Goal: Contribute content: Contribute content

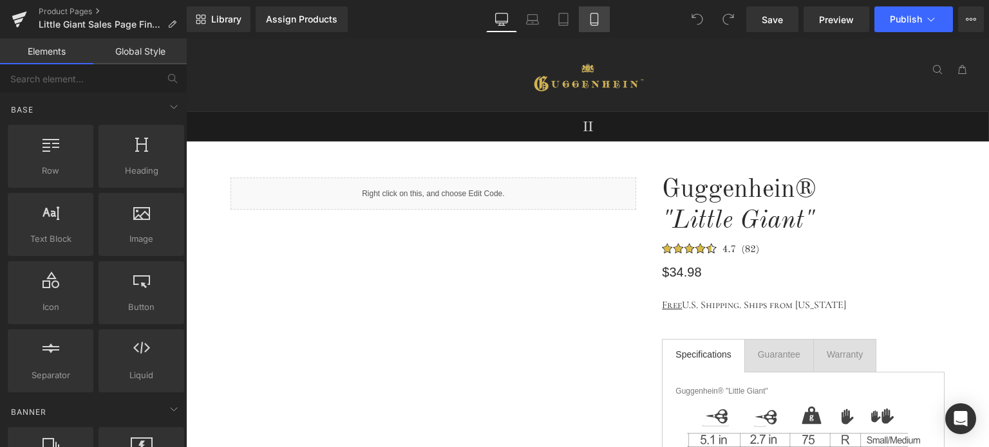
click at [596, 24] on icon at bounding box center [594, 19] width 13 height 13
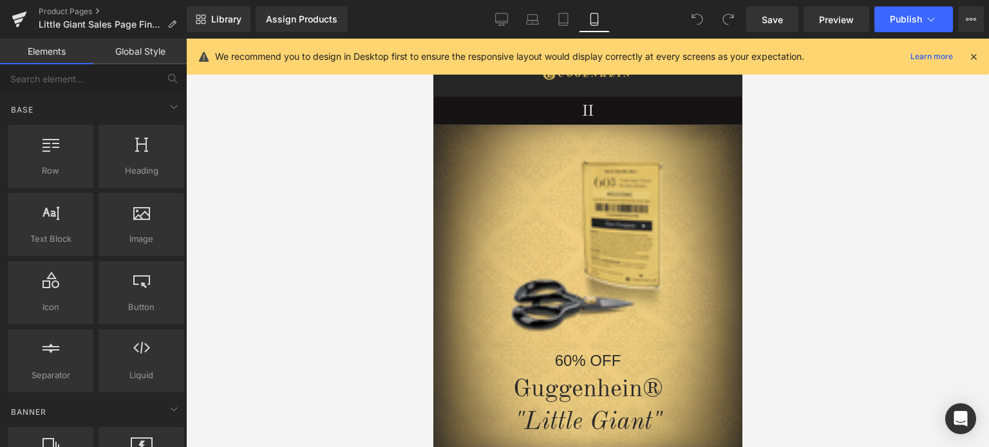
click at [976, 57] on icon at bounding box center [974, 57] width 12 height 12
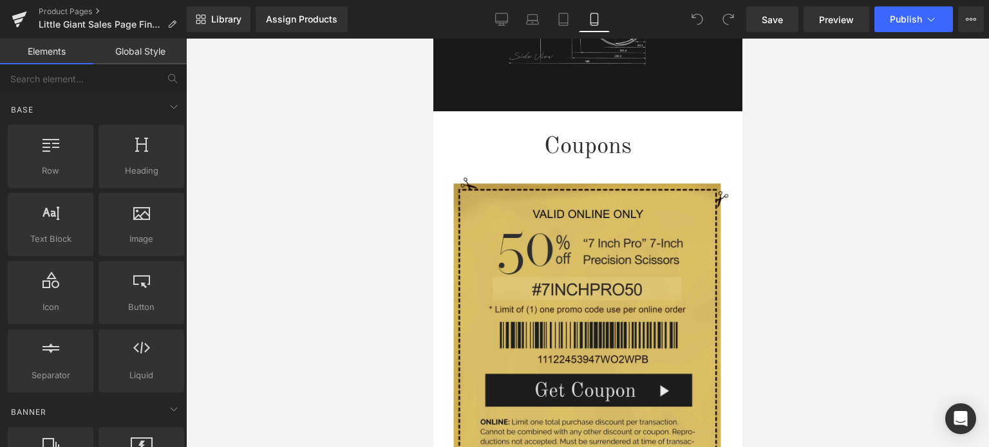
scroll to position [2089, 0]
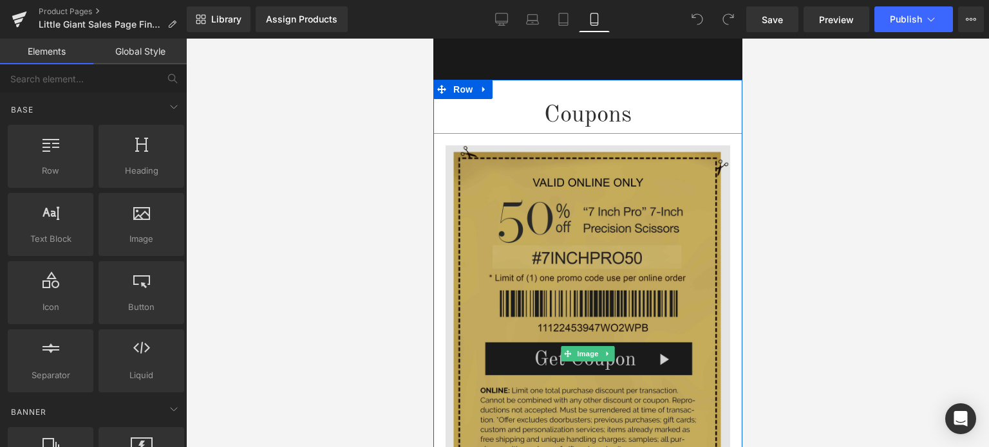
click at [558, 250] on img at bounding box center [587, 353] width 285 height 441
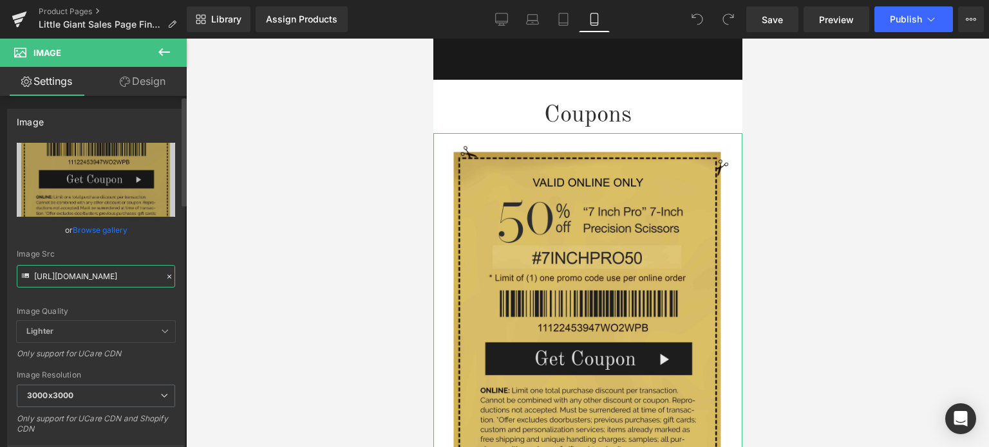
click at [95, 271] on input "[URL][DOMAIN_NAME]" at bounding box center [96, 276] width 158 height 23
paste input "1_7f59e34c-02ca-4383-8bf1-61e59a6f18b4.jpg?v=1758225438"
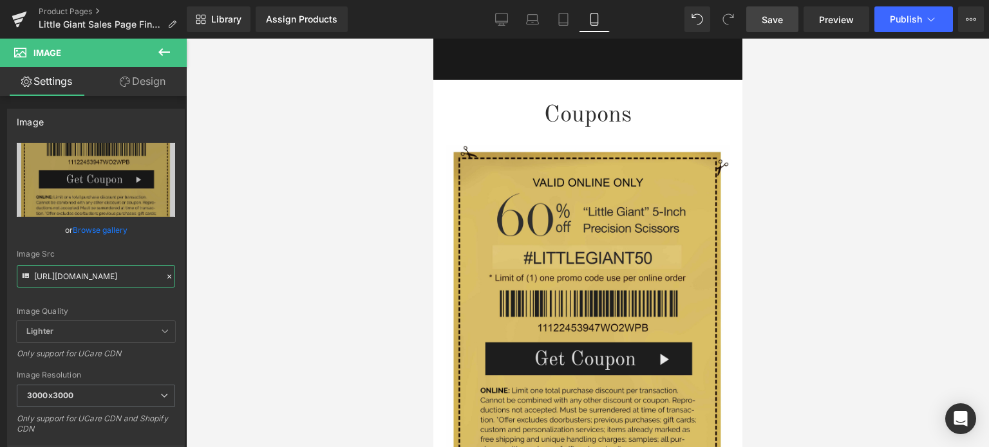
type input "https://cdn.shopify.com/s/files/1/0566/0963/6442/files/1_7f59e34c-02ca-4383-8bf…"
click at [793, 19] on link "Save" at bounding box center [772, 19] width 52 height 26
click at [782, 19] on span "Save" at bounding box center [772, 20] width 21 height 14
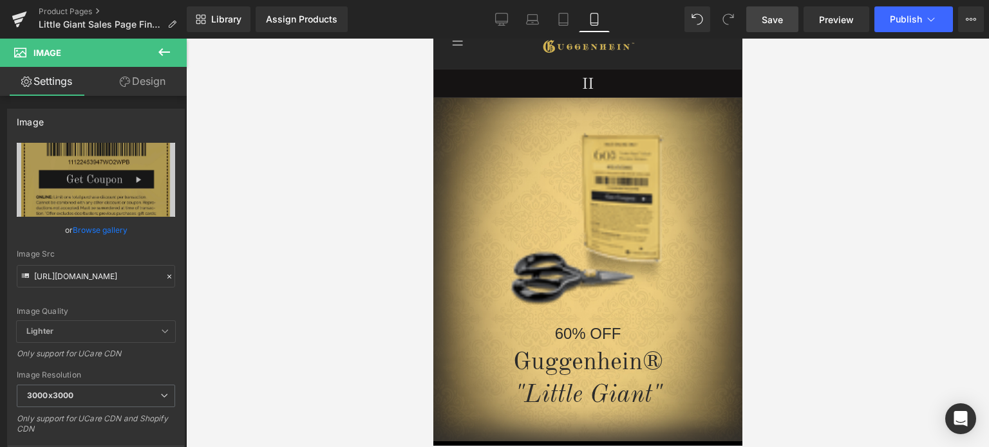
scroll to position [19, 0]
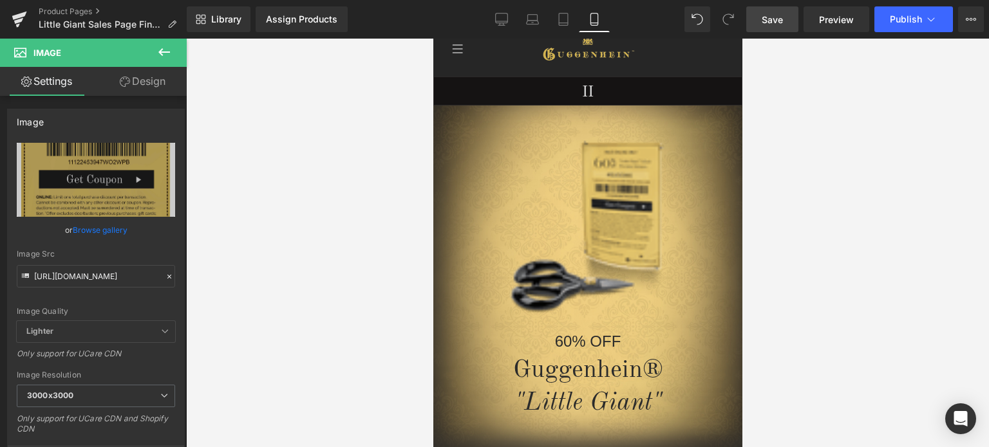
click at [770, 21] on span "Save" at bounding box center [772, 20] width 21 height 14
click at [84, 11] on link "Product Pages" at bounding box center [113, 11] width 148 height 10
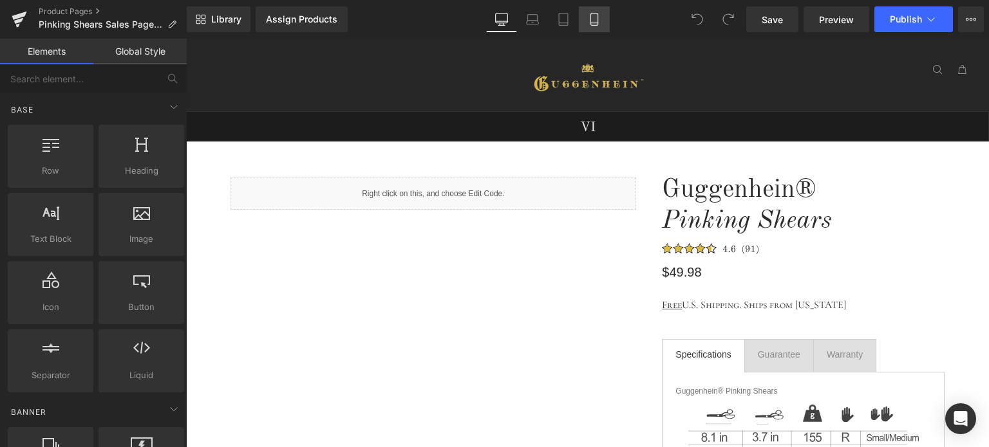
click at [597, 19] on icon at bounding box center [594, 19] width 13 height 13
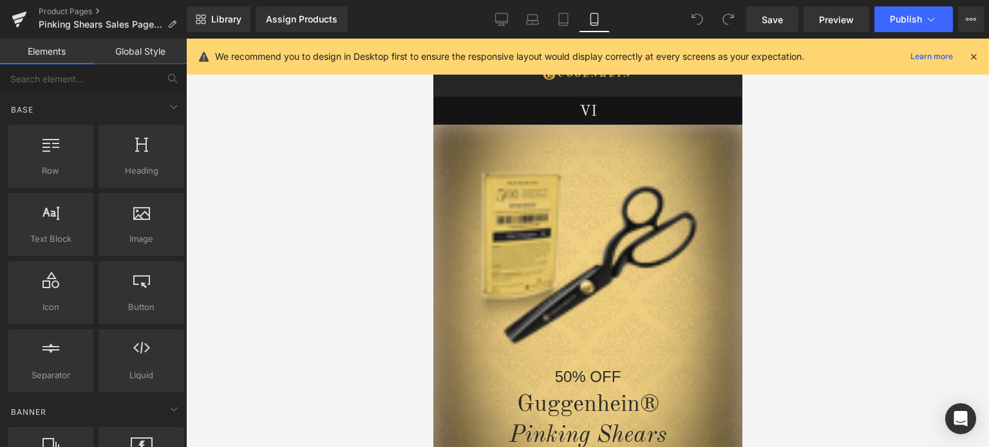
click at [972, 57] on icon at bounding box center [974, 57] width 12 height 12
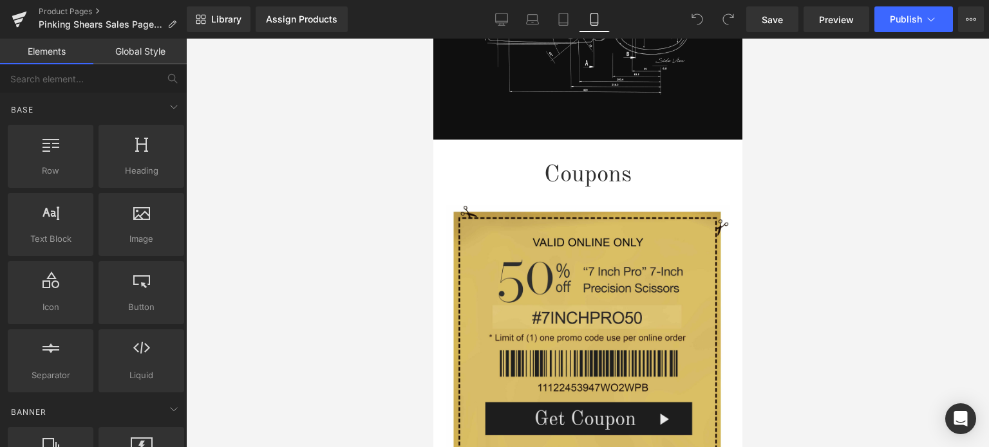
scroll to position [2020, 0]
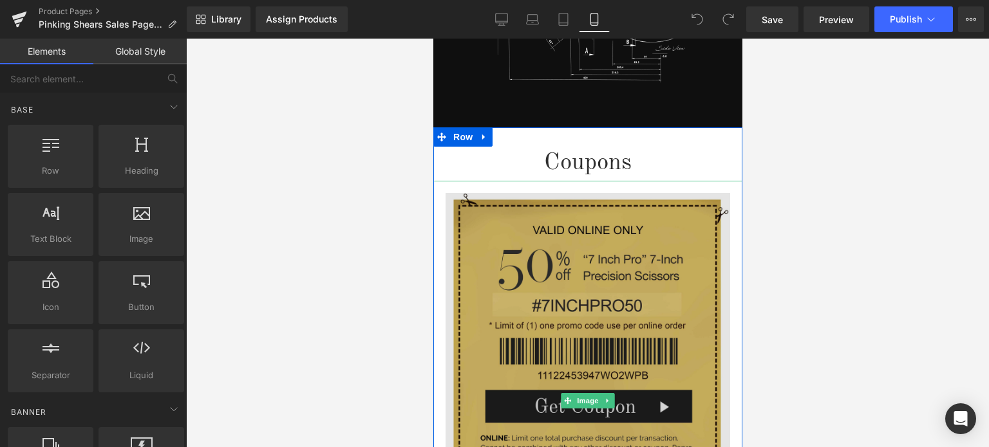
click at [552, 275] on img at bounding box center [587, 401] width 285 height 441
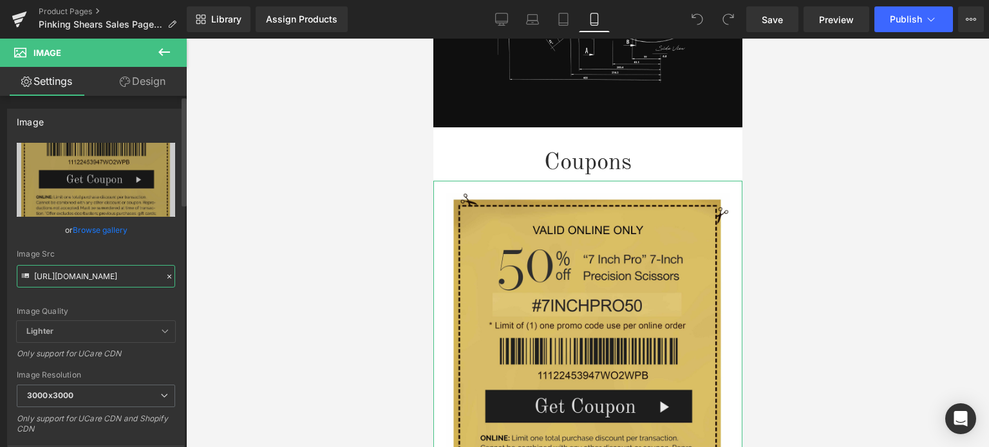
click at [108, 278] on input "[URL][DOMAIN_NAME]" at bounding box center [96, 276] width 158 height 23
paste input "1_5518c44a-107e-4888-8e63-00ec97b41634.jpg?v=175822565"
type input "[URL][DOMAIN_NAME]"
click at [157, 305] on div "Image Quality Lighter Lightest Lighter Lighter Lightest Only support for UCare …" at bounding box center [96, 232] width 158 height 178
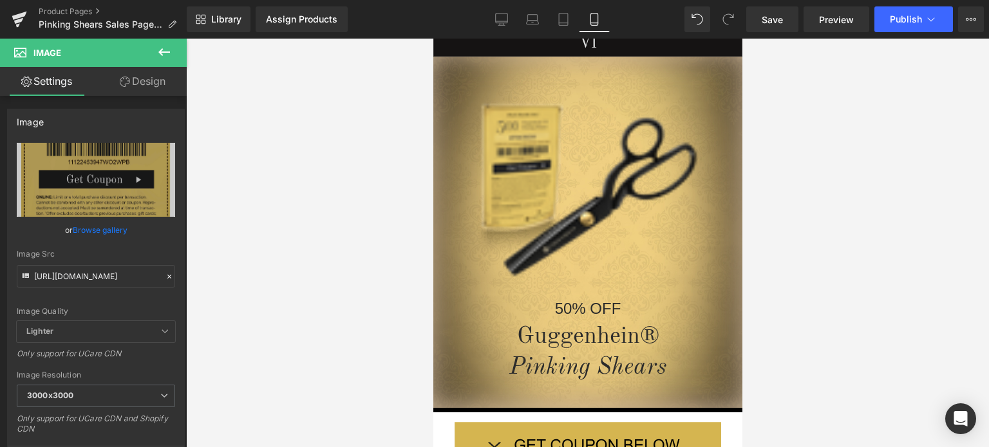
scroll to position [0, 0]
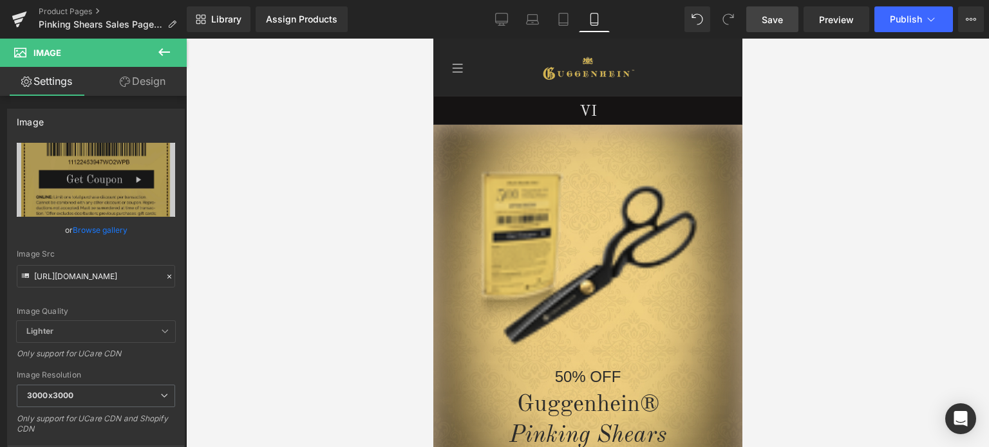
click at [780, 23] on span "Save" at bounding box center [772, 20] width 21 height 14
drag, startPoint x: 1174, startPoint y: 115, endPoint x: 1181, endPoint y: 93, distance: 22.4
click at [767, 19] on span "Save" at bounding box center [772, 20] width 21 height 14
click at [771, 19] on span "Save" at bounding box center [772, 20] width 21 height 14
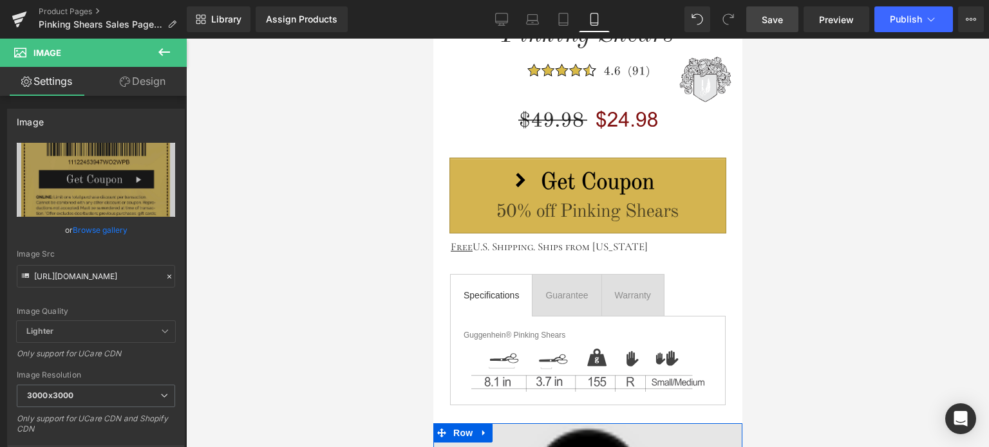
scroll to position [579, 0]
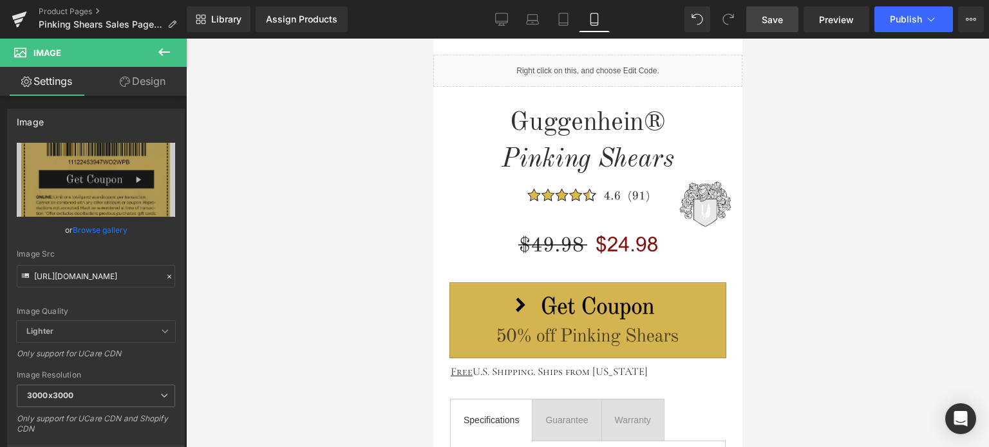
click at [779, 14] on span "Save" at bounding box center [772, 20] width 21 height 14
click at [833, 20] on span "Preview" at bounding box center [836, 20] width 35 height 14
click at [777, 20] on span "Save" at bounding box center [772, 20] width 21 height 14
click at [783, 19] on span "Save" at bounding box center [772, 20] width 21 height 14
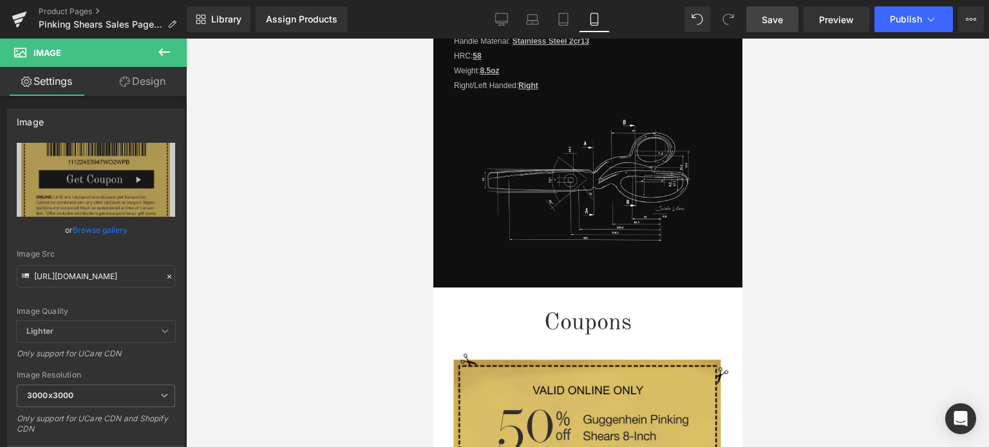
scroll to position [1823, 0]
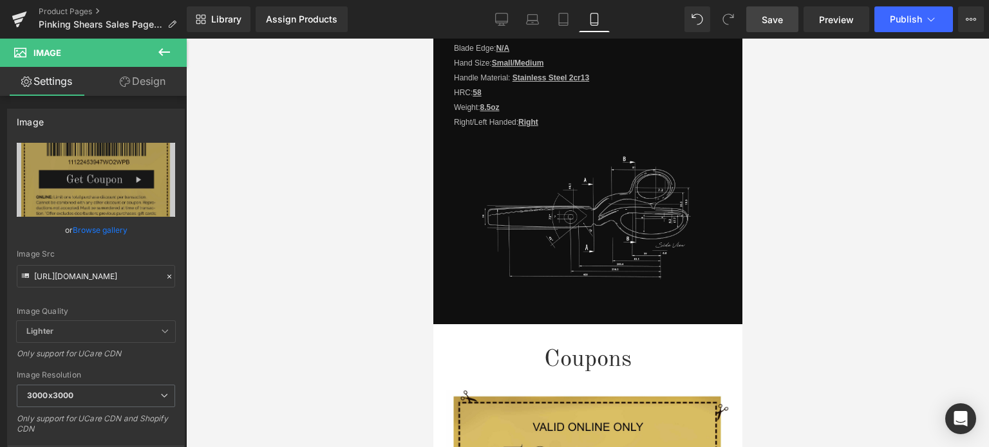
drag, startPoint x: 739, startPoint y: 133, endPoint x: 1180, endPoint y: 297, distance: 470.0
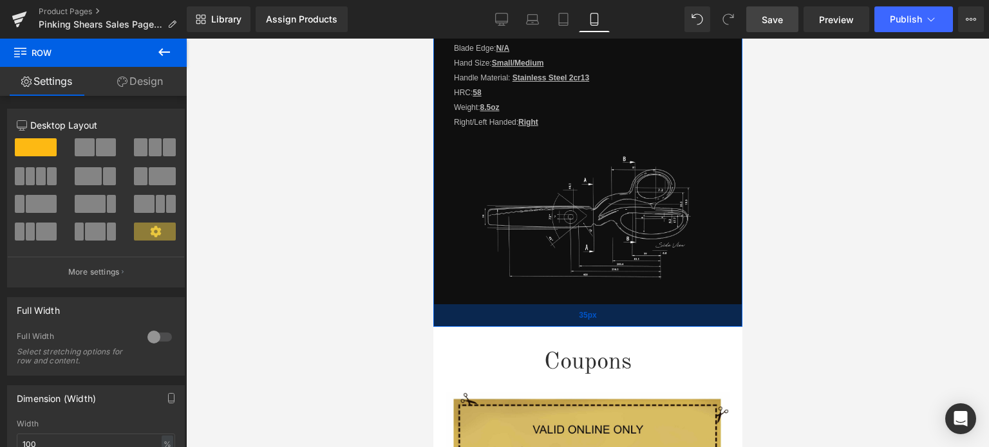
click at [655, 308] on div "35px" at bounding box center [587, 316] width 309 height 23
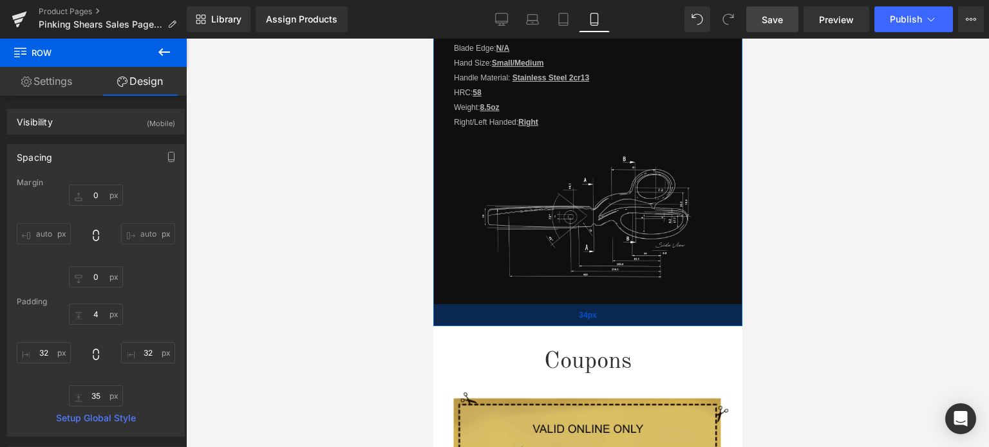
click at [633, 305] on div "34px" at bounding box center [587, 316] width 309 height 22
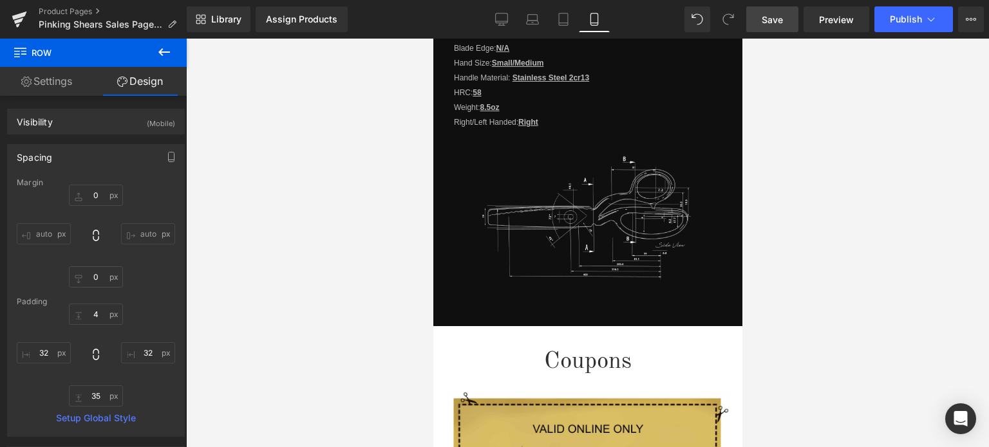
click at [780, 12] on link "Save" at bounding box center [772, 19] width 52 height 26
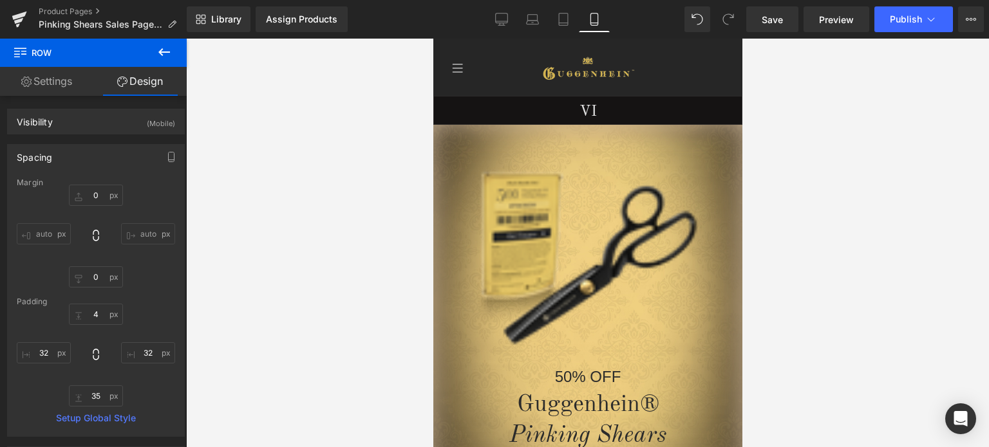
scroll to position [303, 0]
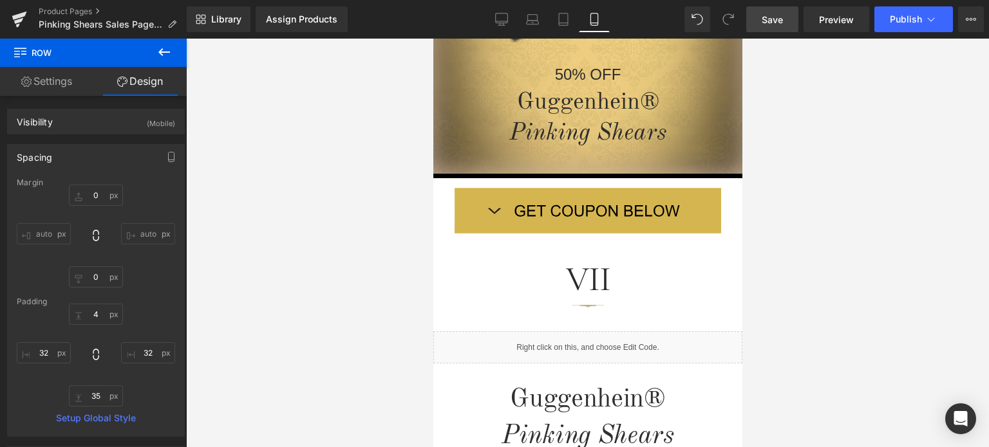
click at [779, 19] on span "Save" at bounding box center [772, 20] width 21 height 14
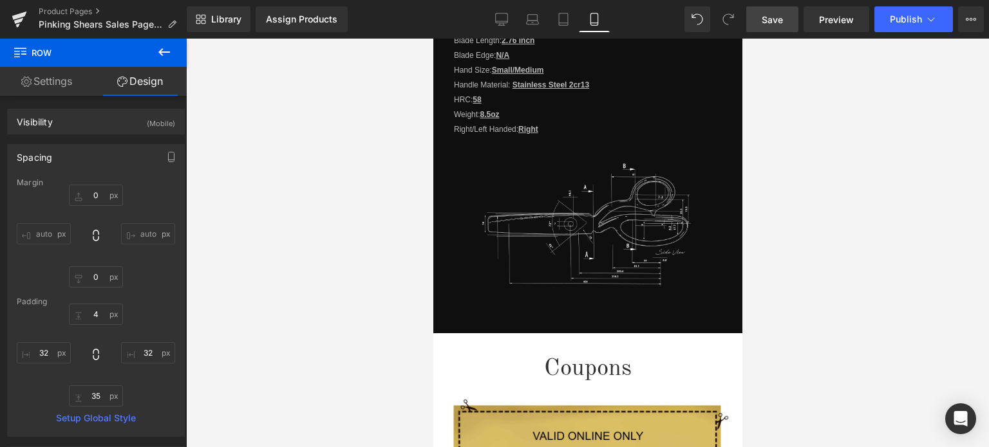
scroll to position [1765, 0]
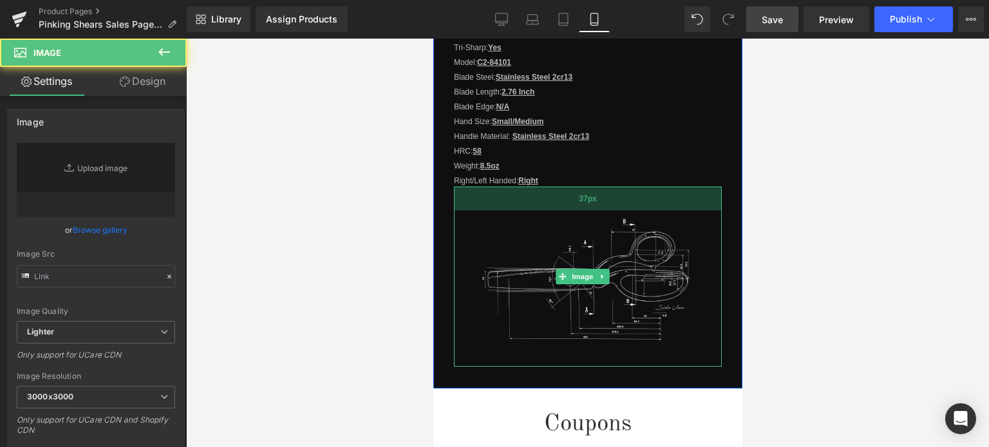
drag, startPoint x: 659, startPoint y: 180, endPoint x: 1272, endPoint y: 225, distance: 614.7
click at [660, 187] on div "37px" at bounding box center [587, 199] width 268 height 24
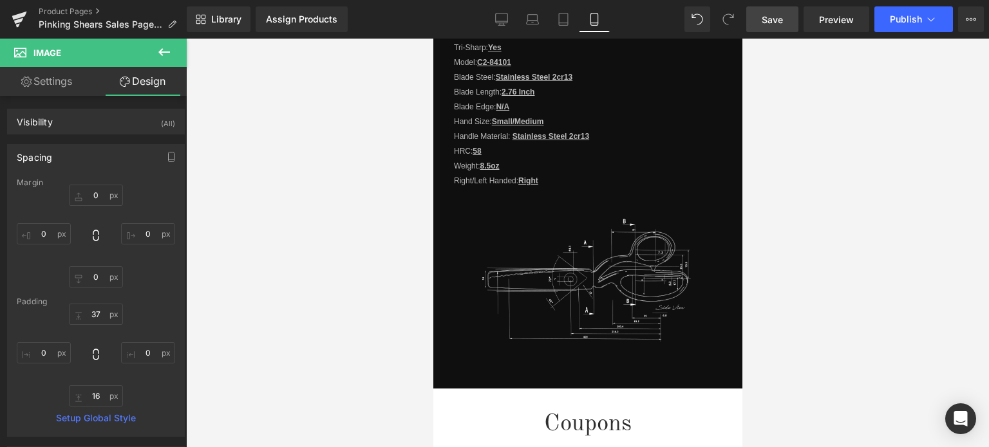
click at [783, 14] on span "Save" at bounding box center [772, 20] width 21 height 14
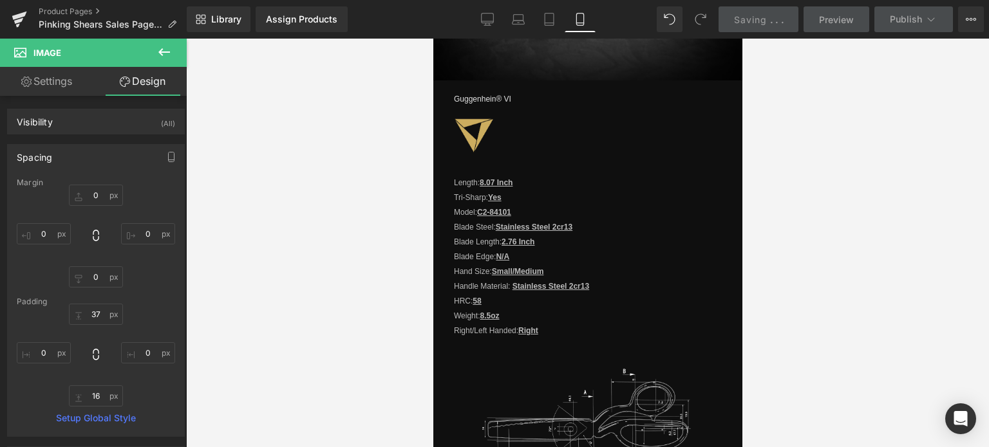
scroll to position [1572, 0]
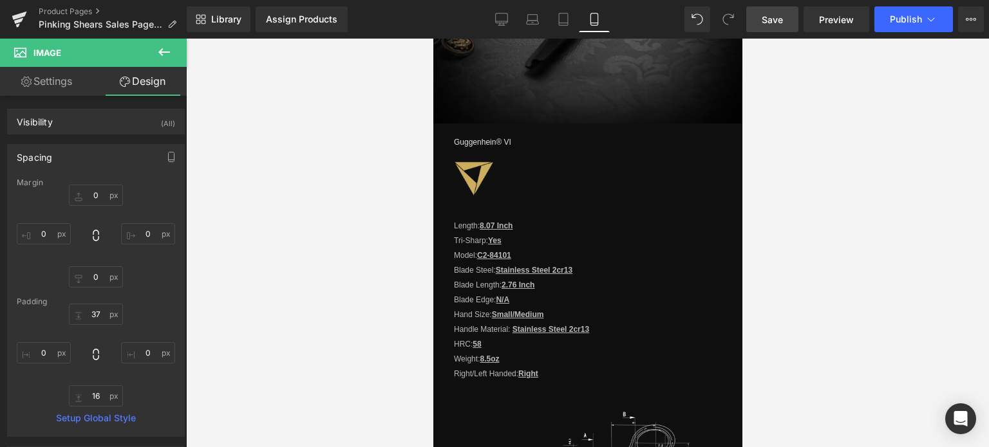
click at [783, 20] on span "Save" at bounding box center [772, 20] width 21 height 14
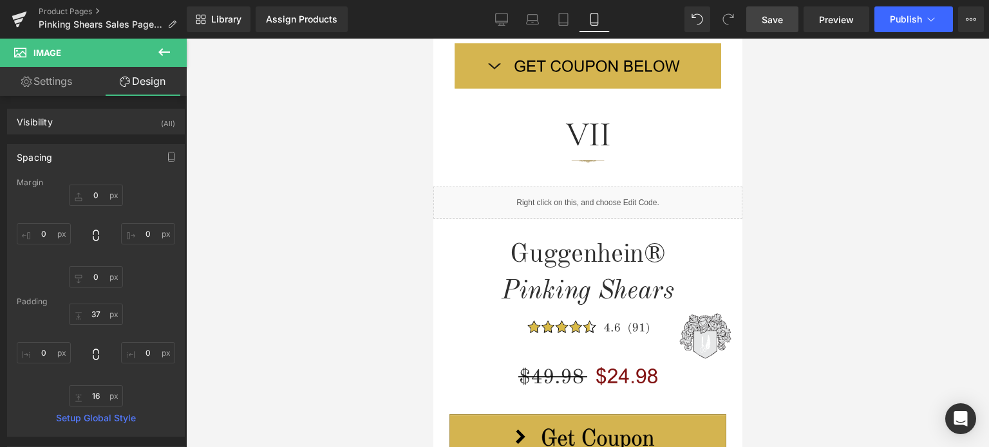
scroll to position [34, 0]
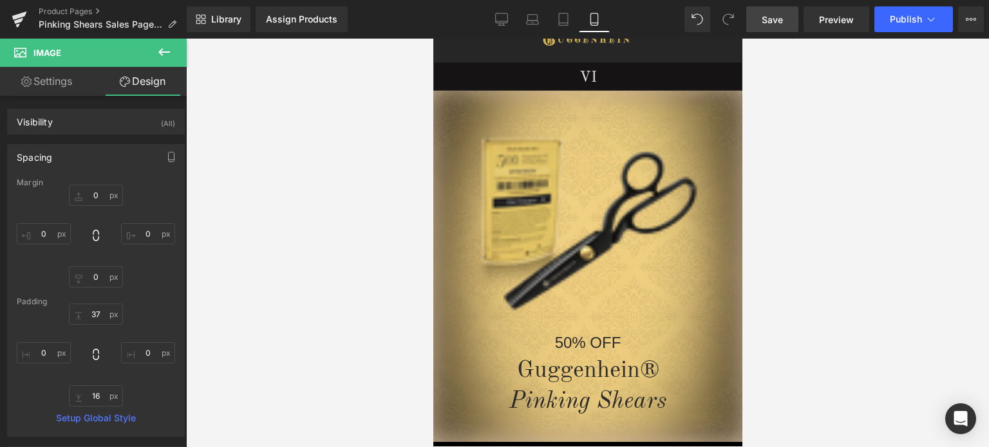
click at [776, 19] on span "Save" at bounding box center [772, 20] width 21 height 14
